Goal: Task Accomplishment & Management: Complete application form

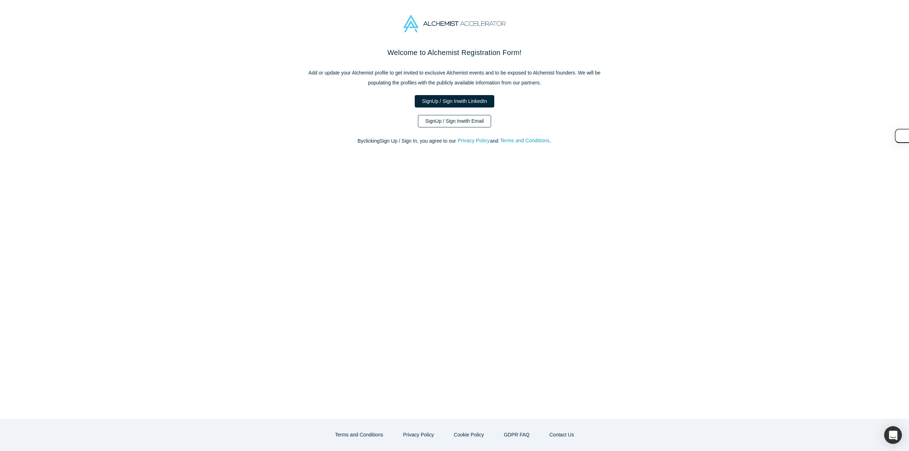
click at [465, 124] on link "Sign Up / Sign In with Email" at bounding box center [454, 121] width 73 height 12
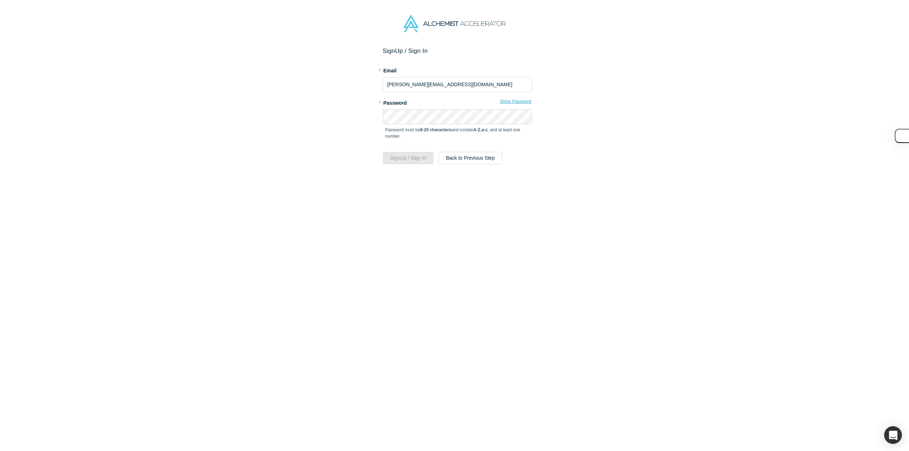
click at [506, 99] on button "Show Password" at bounding box center [515, 101] width 32 height 9
click at [383, 152] on button "Sign Up / Sign In" at bounding box center [408, 158] width 51 height 12
